Goal: Task Accomplishment & Management: Use online tool/utility

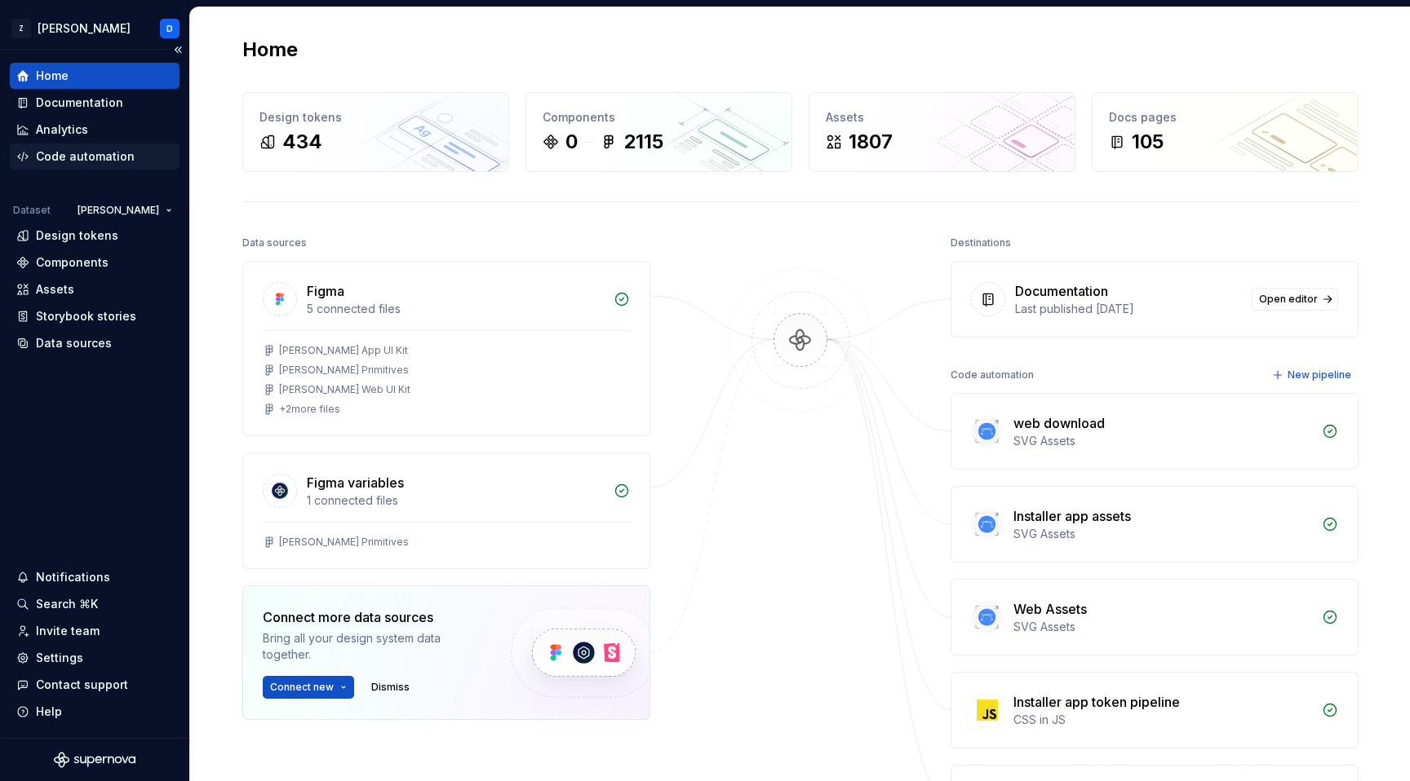
click at [72, 153] on div "Code automation" at bounding box center [85, 156] width 99 height 16
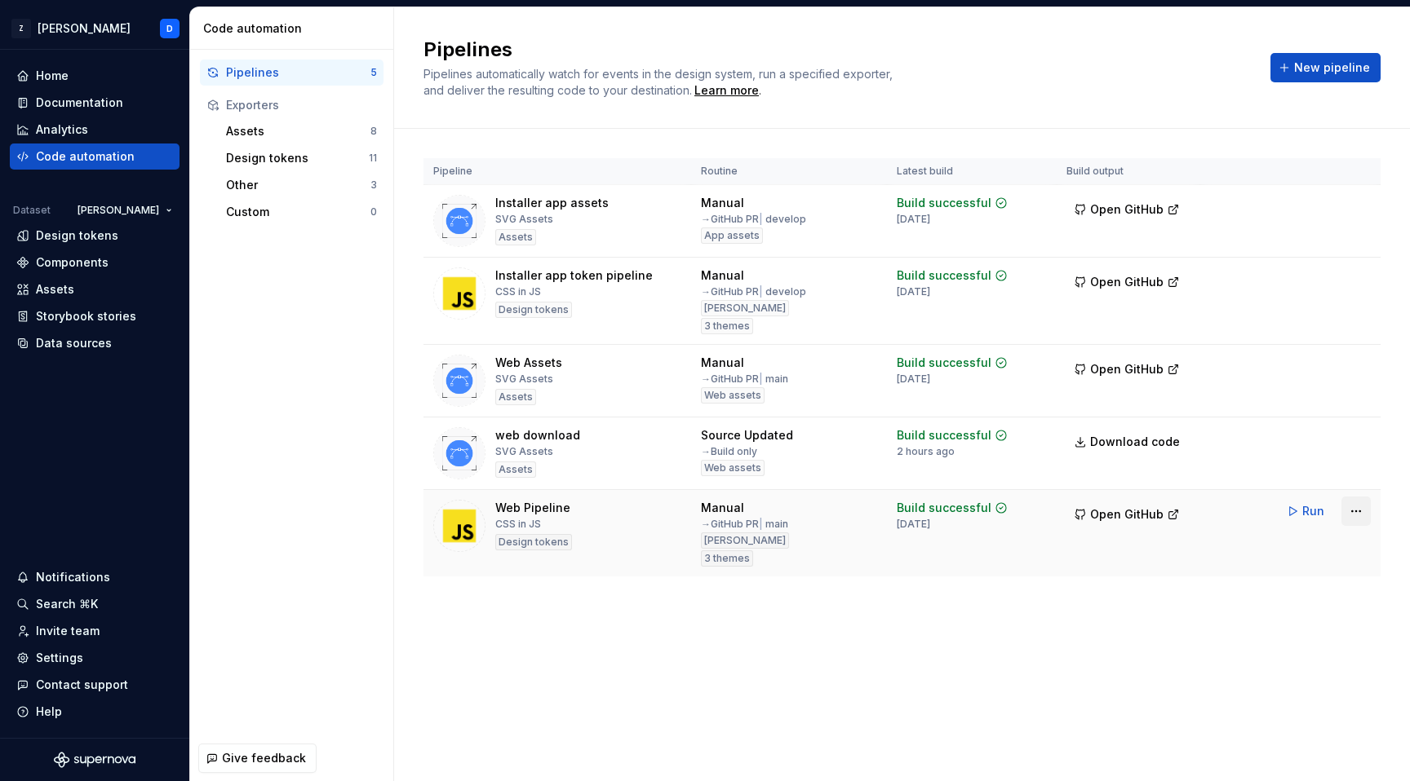
click at [1361, 511] on html "Z [PERSON_NAME] D Home Documentation Analytics Code automation Dataset [PERSON_…" at bounding box center [705, 390] width 1410 height 781
click at [1324, 542] on div "Edit pipeline" at bounding box center [1334, 546] width 139 height 16
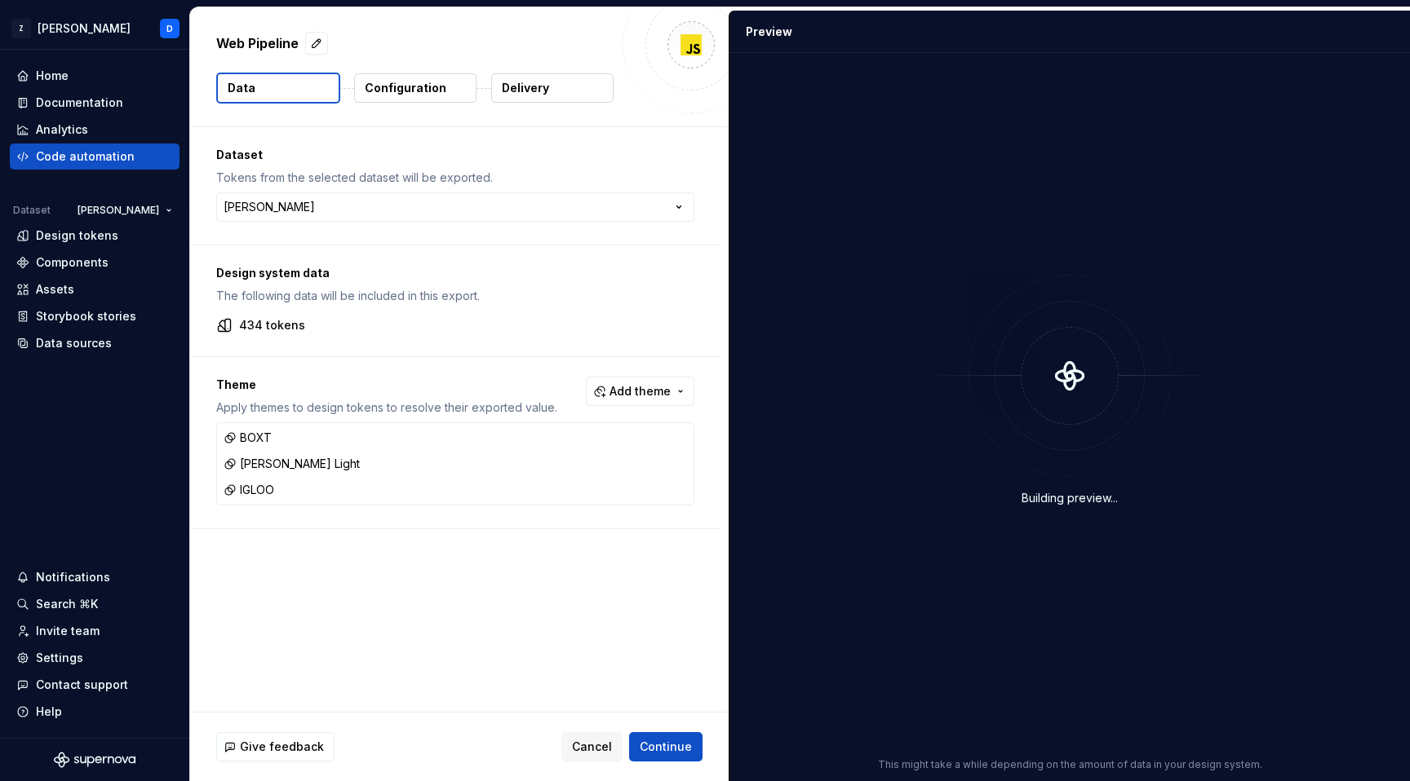
click at [533, 86] on p "Delivery" at bounding box center [525, 88] width 47 height 16
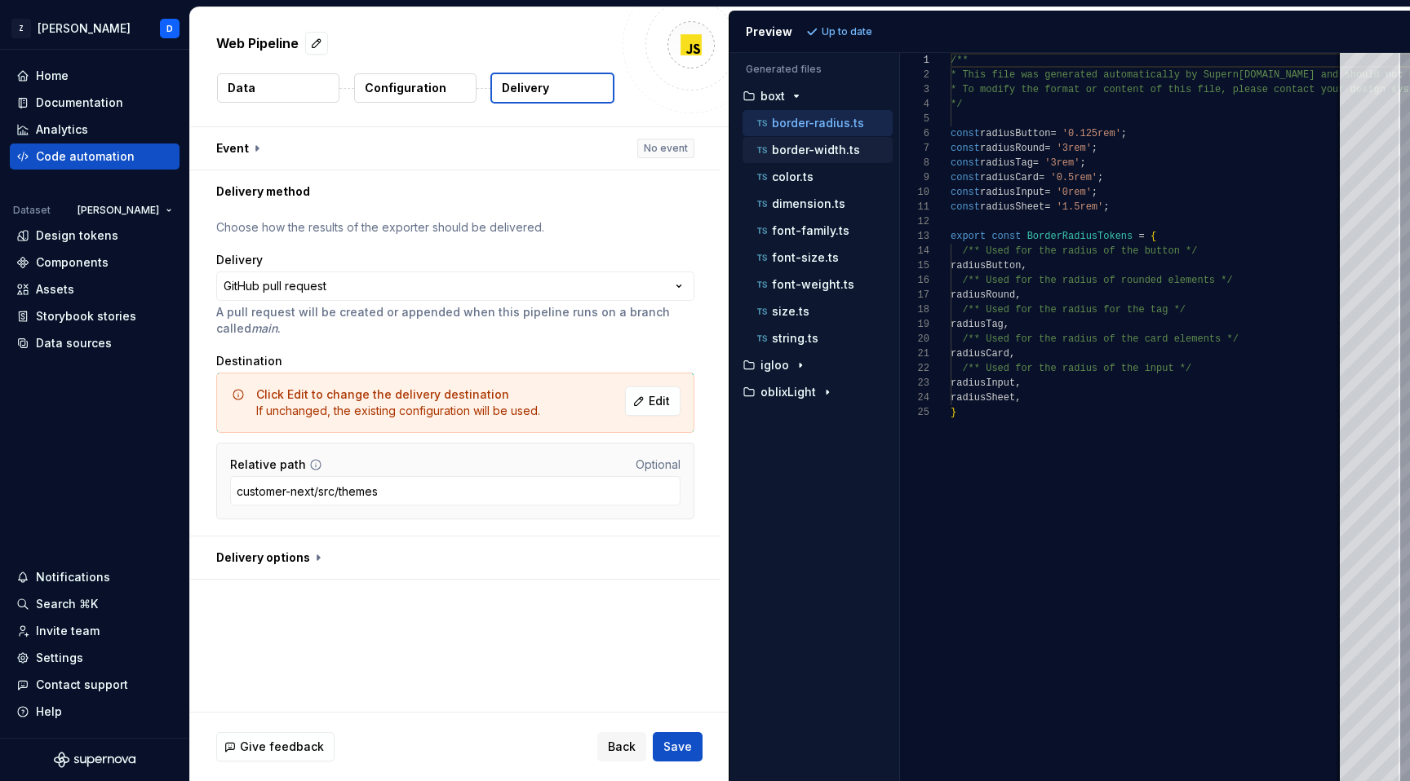
click at [803, 145] on p "border-width.ts" at bounding box center [816, 150] width 88 height 13
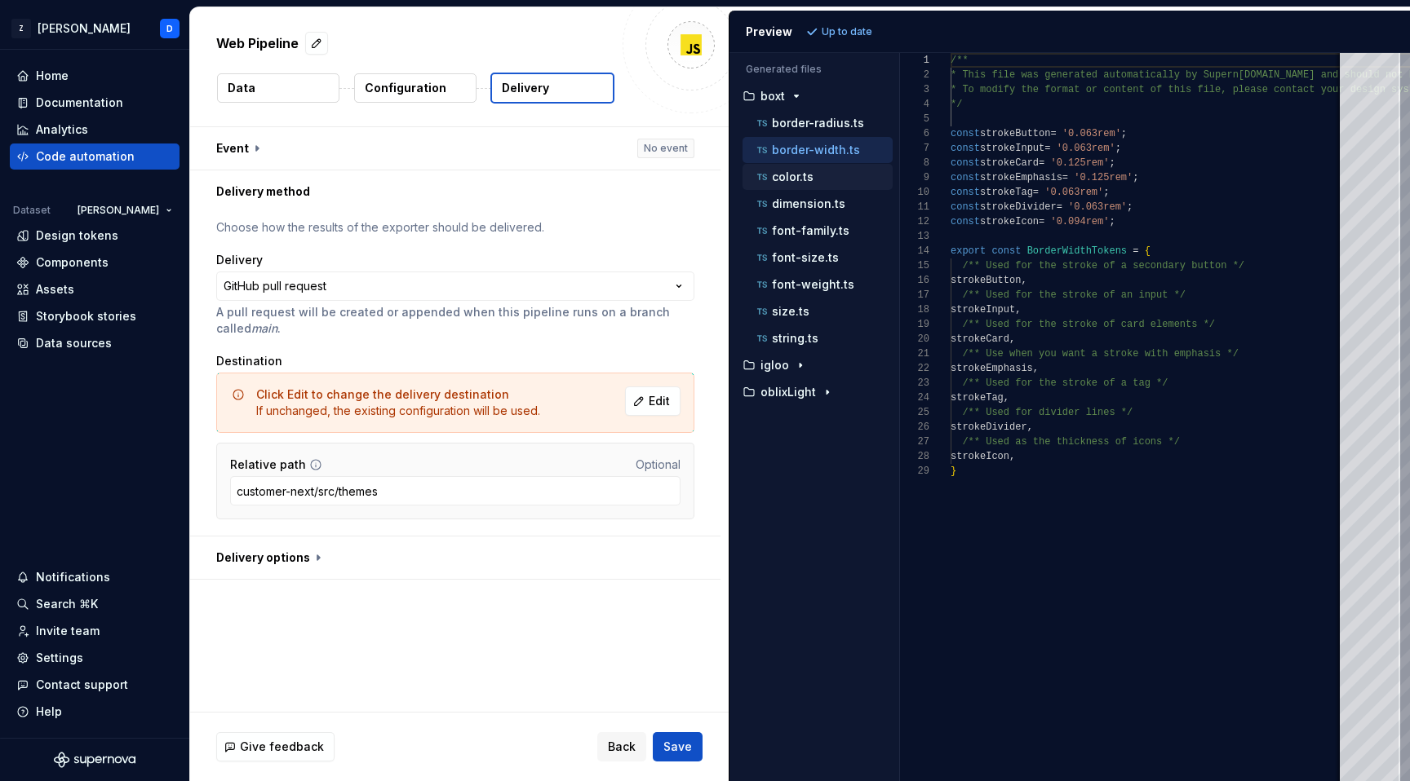
click at [788, 176] on p "color.ts" at bounding box center [793, 176] width 42 height 13
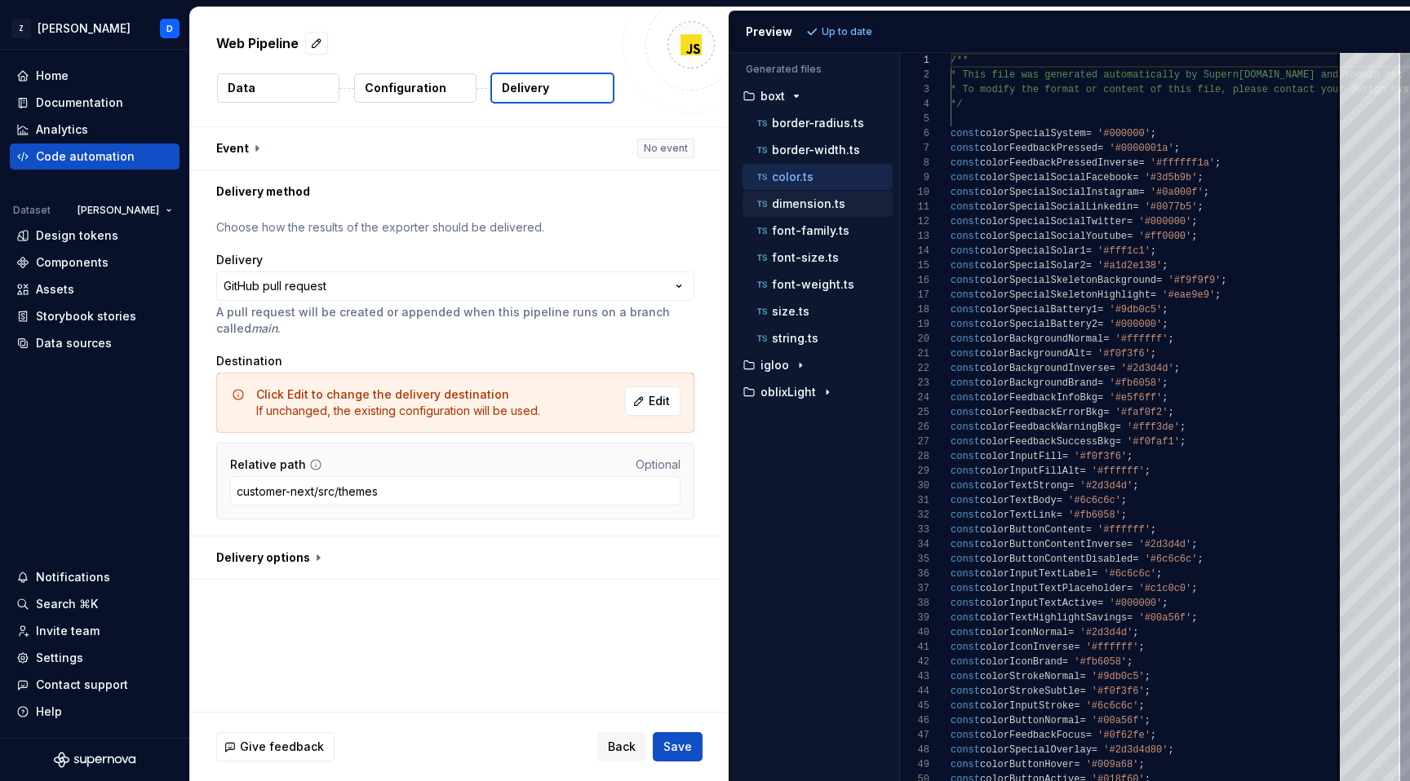
click at [797, 213] on div "dimension.ts" at bounding box center [817, 204] width 150 height 26
click at [803, 206] on p "dimension.ts" at bounding box center [808, 203] width 73 height 13
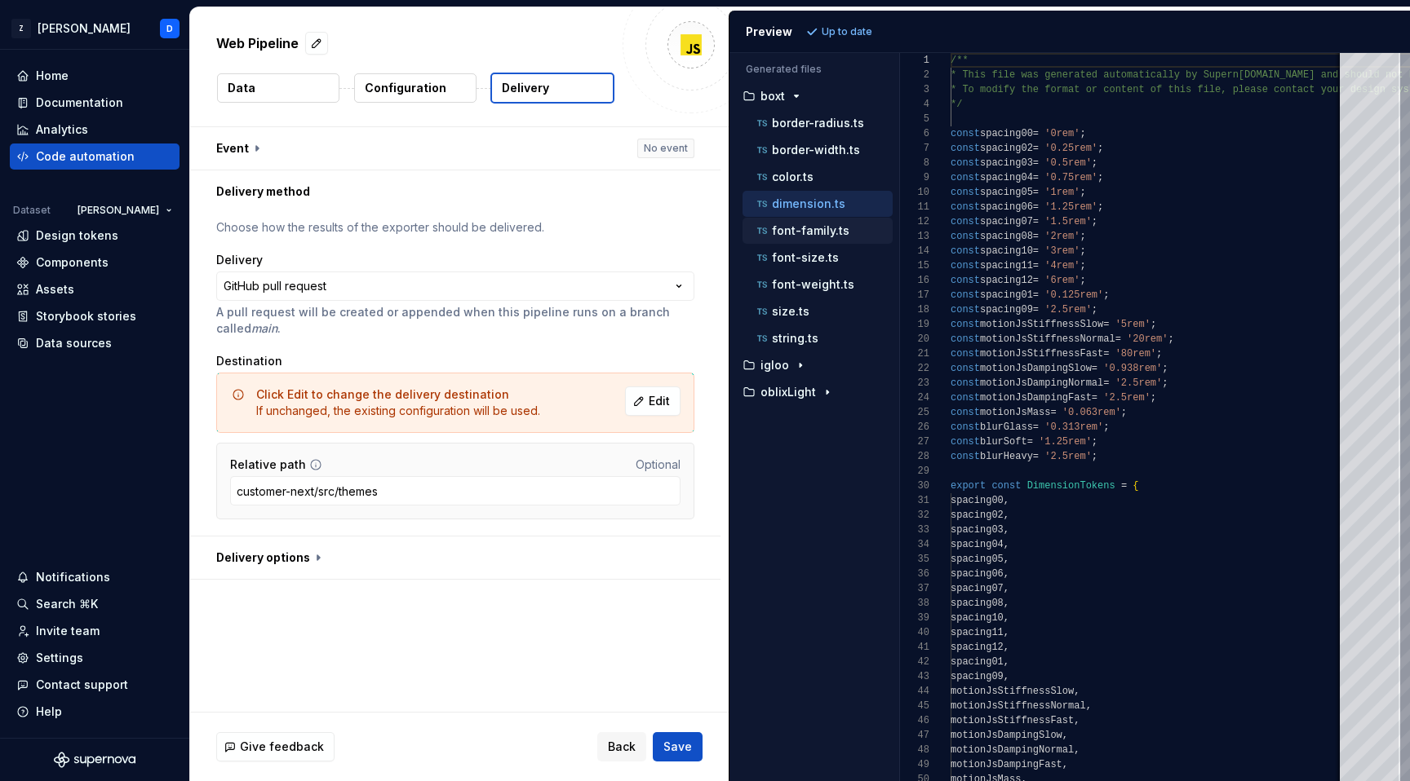
click at [812, 232] on p "font-family.ts" at bounding box center [810, 230] width 77 height 13
type textarea "**********"
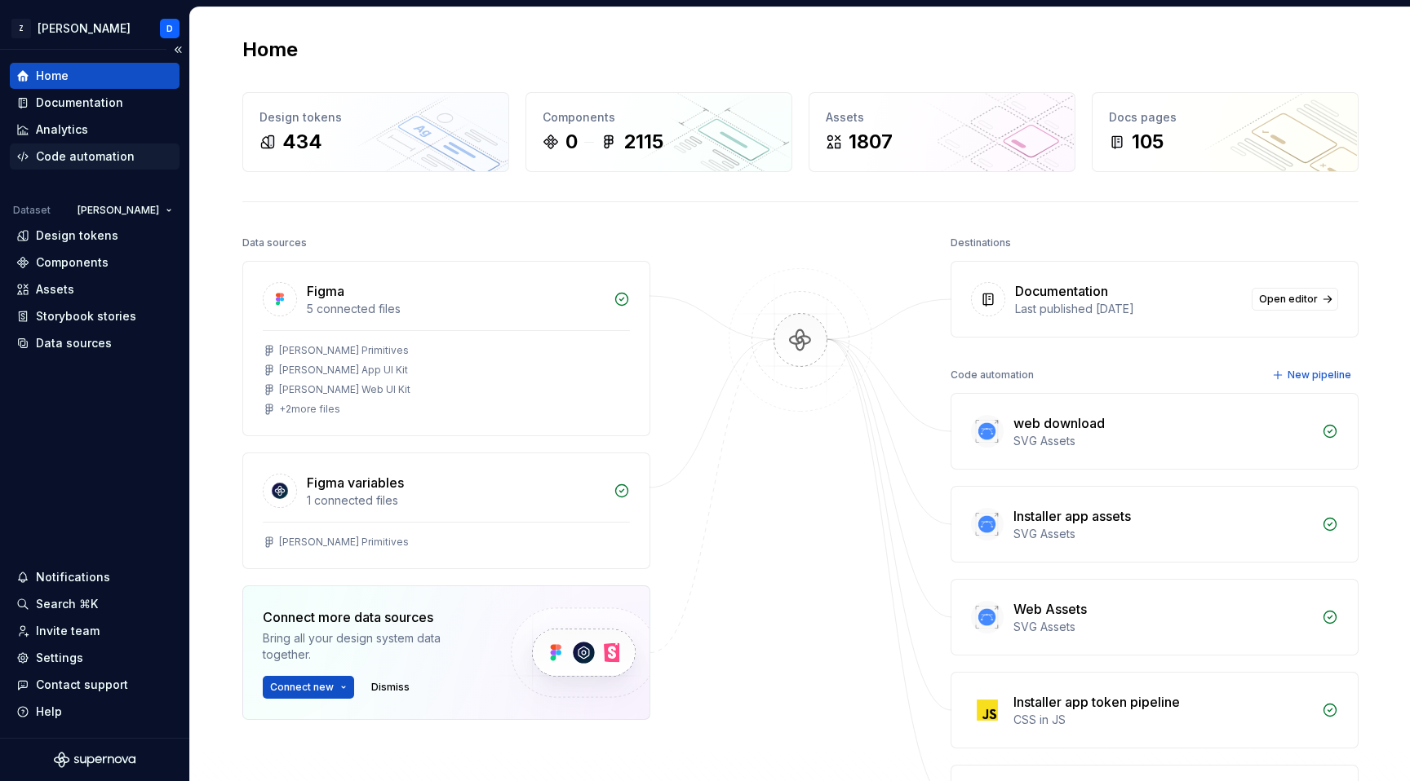
click at [114, 153] on div "Code automation" at bounding box center [85, 156] width 99 height 16
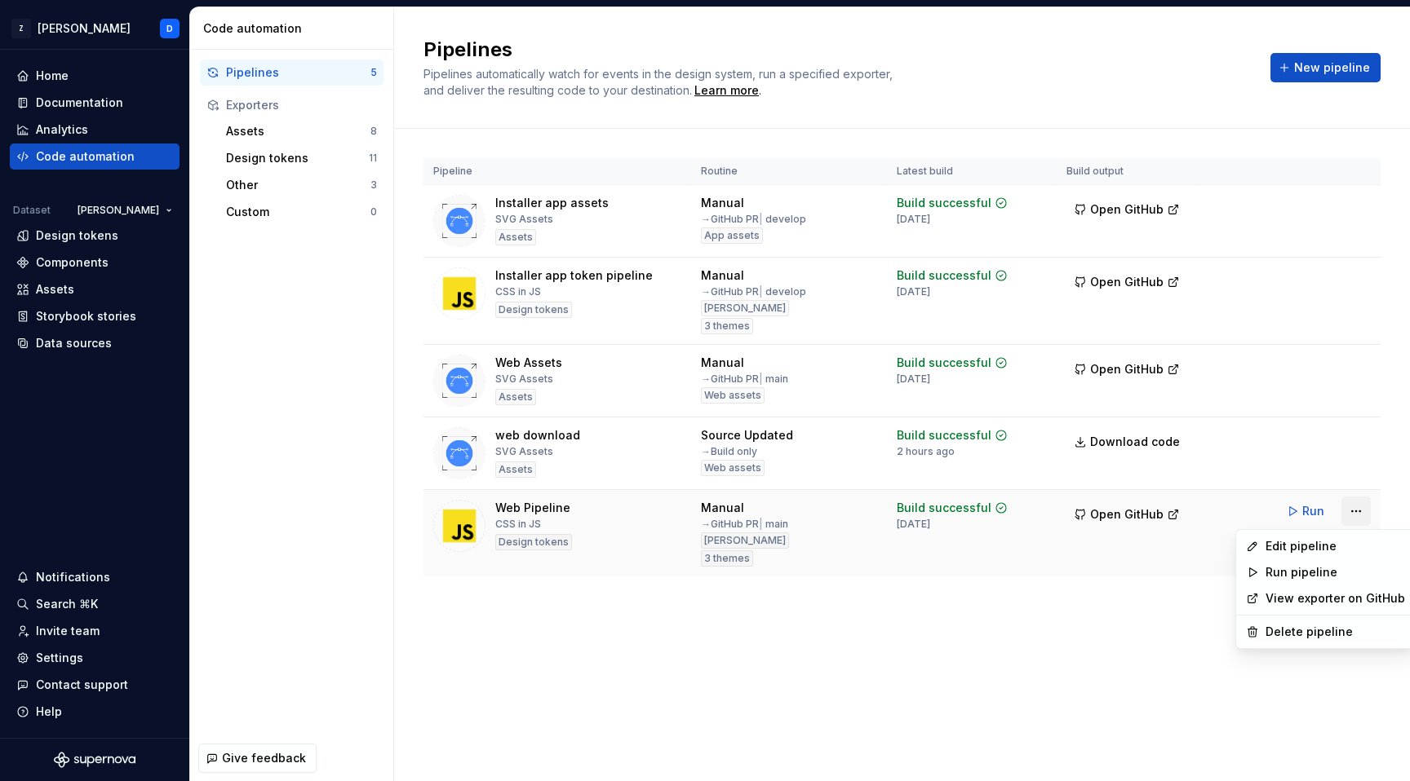
click at [1360, 516] on html "Z [PERSON_NAME] D Home Documentation Analytics Code automation Dataset [PERSON_…" at bounding box center [705, 390] width 1410 height 781
click at [1333, 539] on div "Edit pipeline" at bounding box center [1334, 546] width 139 height 16
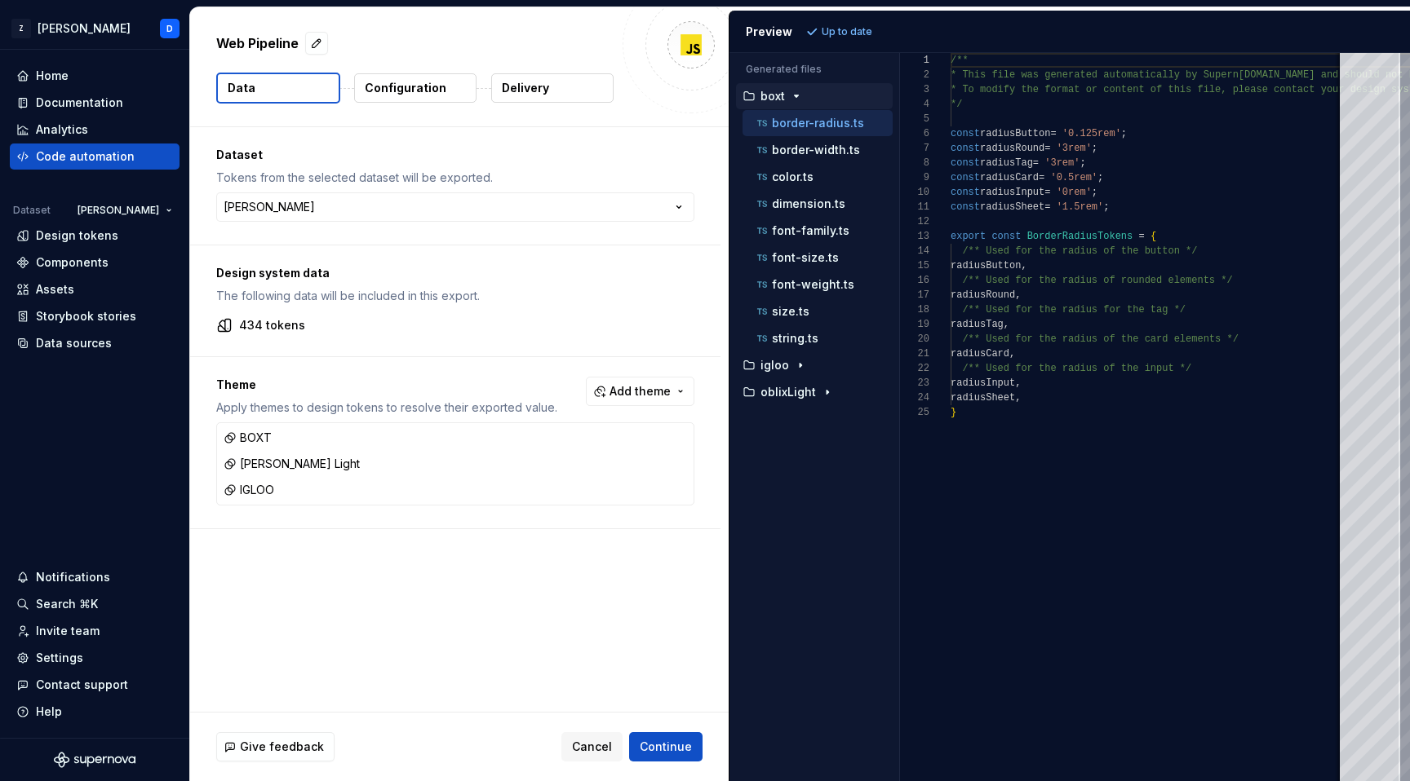
click at [535, 88] on p "Delivery" at bounding box center [525, 88] width 47 height 16
